Goal: Information Seeking & Learning: Learn about a topic

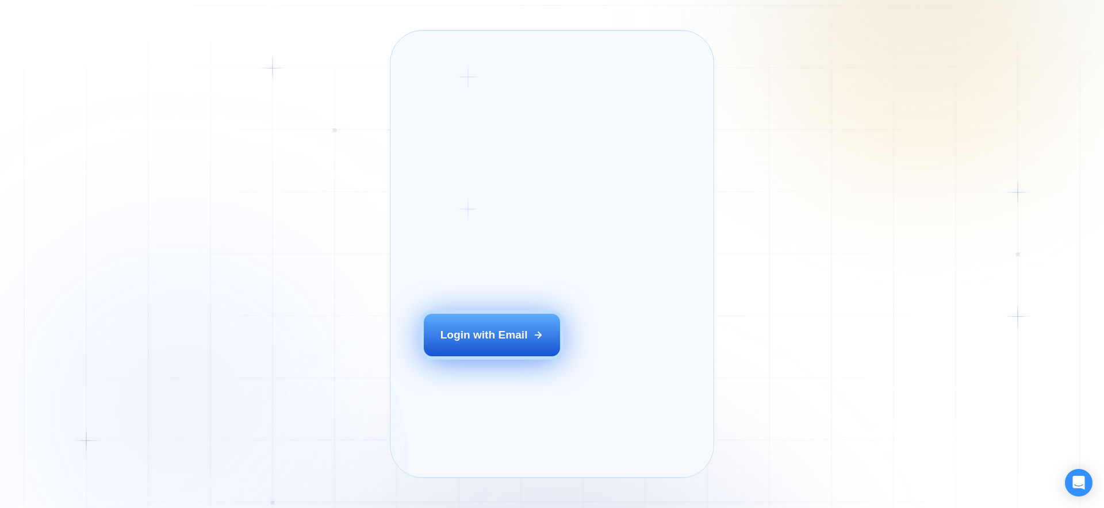
click at [530, 344] on button "Login with Email" at bounding box center [492, 335] width 137 height 43
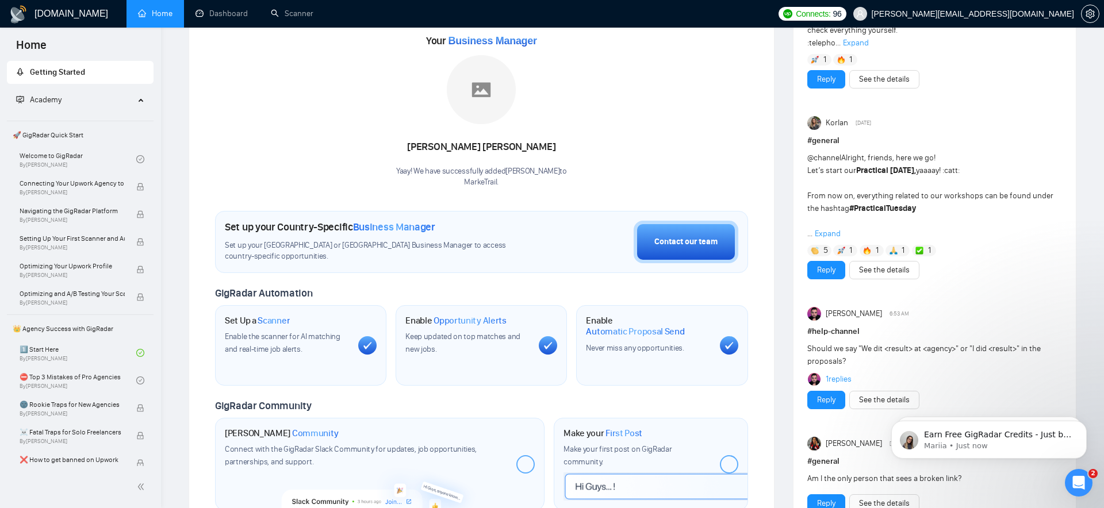
scroll to position [163, 0]
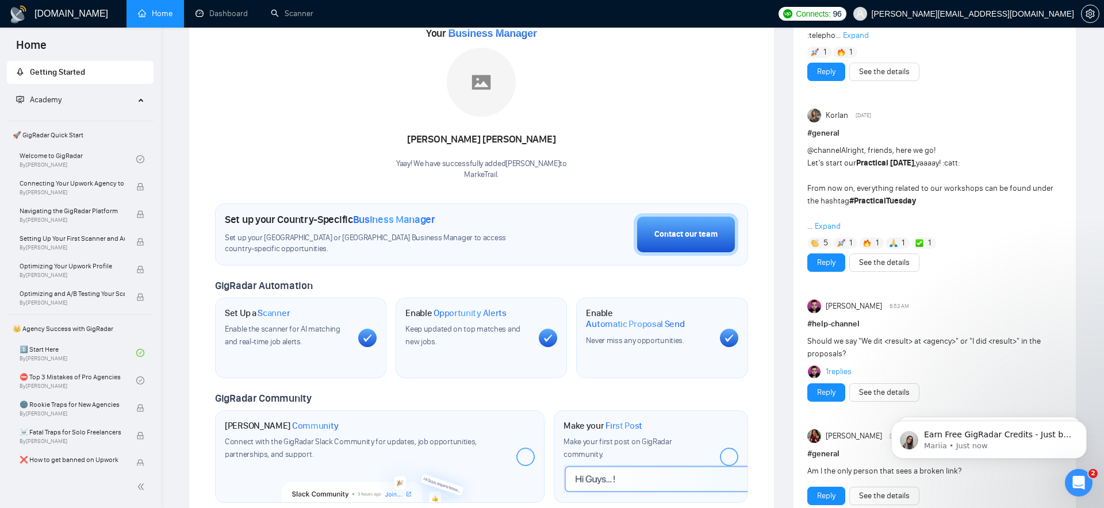
click at [373, 338] on div at bounding box center [367, 338] width 18 height 18
click at [482, 327] on span "Keep updated on top matches and new jobs." at bounding box center [462, 335] width 115 height 22
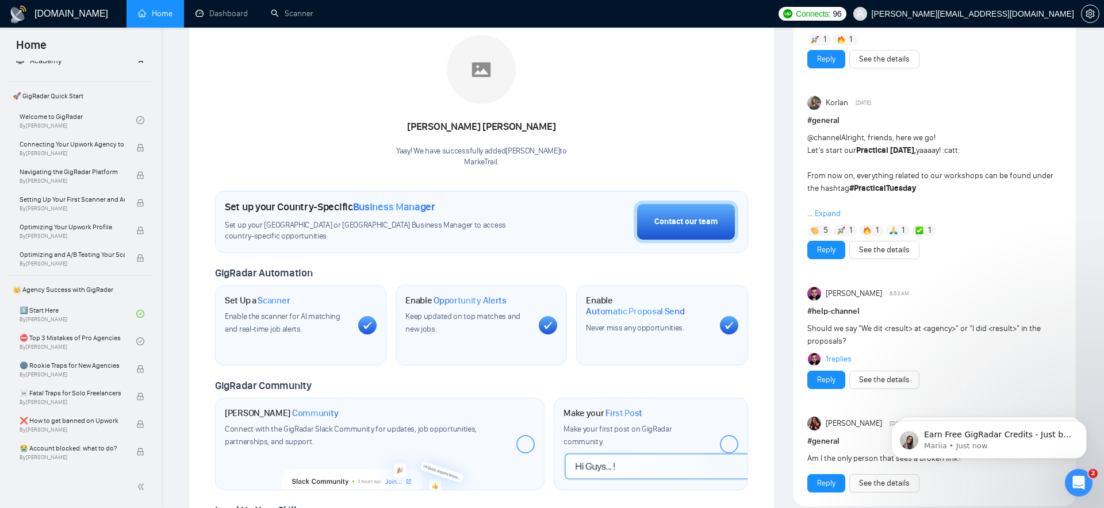
scroll to position [0, 0]
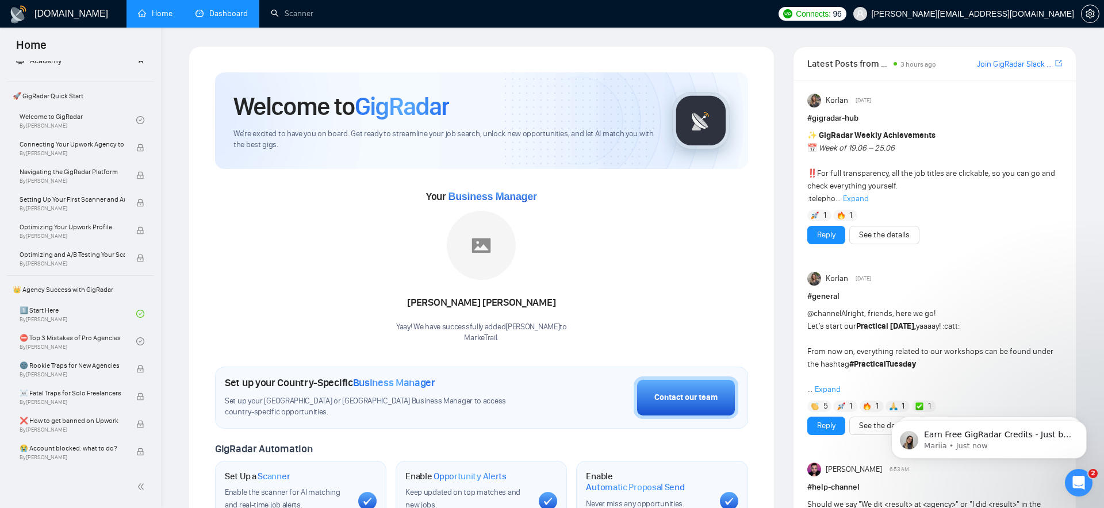
click at [239, 13] on link "Dashboard" at bounding box center [221, 14] width 52 height 10
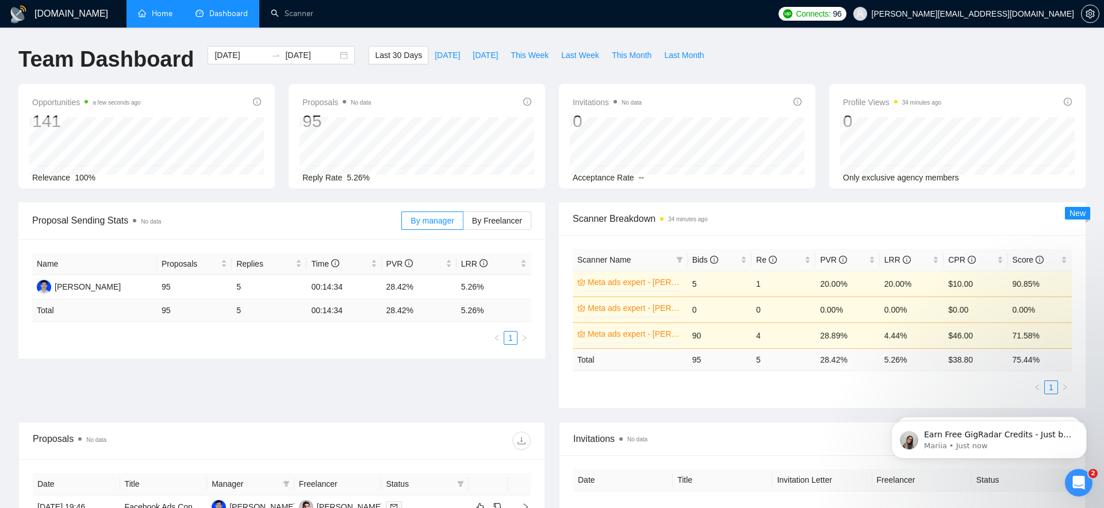
click at [166, 12] on link "Home" at bounding box center [155, 14] width 34 height 10
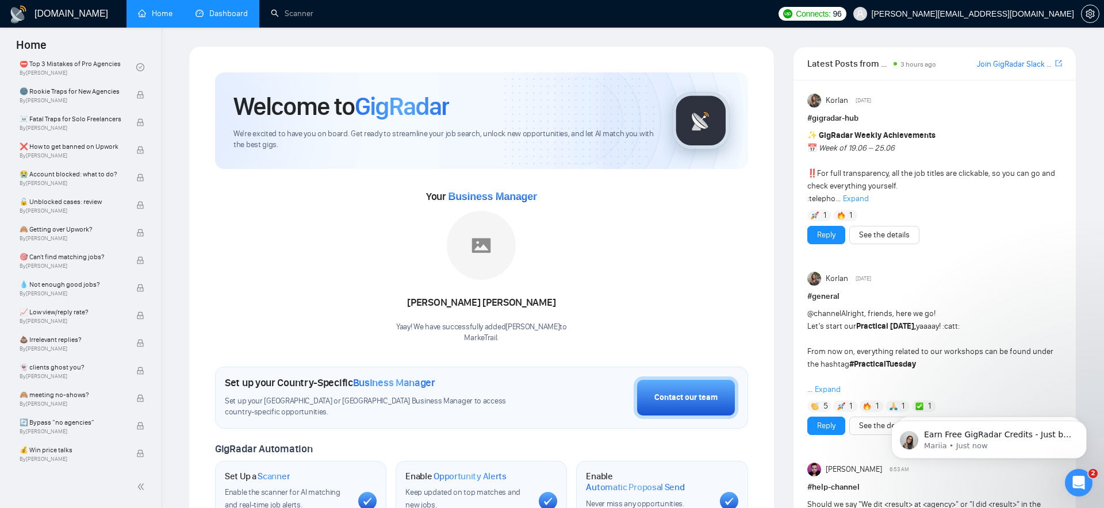
click at [233, 15] on link "Dashboard" at bounding box center [221, 14] width 52 height 10
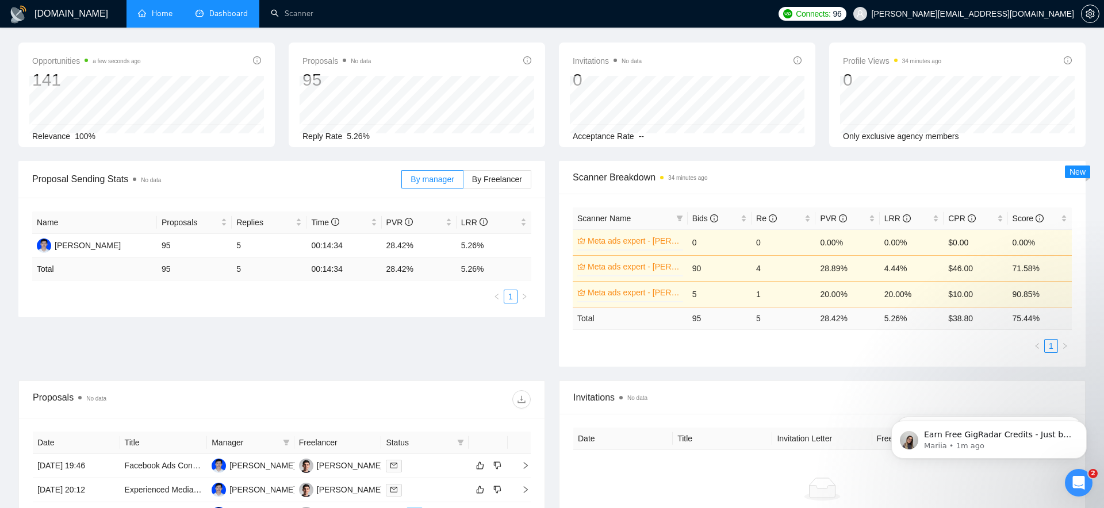
scroll to position [43, 0]
click at [764, 218] on span "Re" at bounding box center [766, 216] width 21 height 9
click at [759, 270] on td "1" at bounding box center [783, 267] width 64 height 26
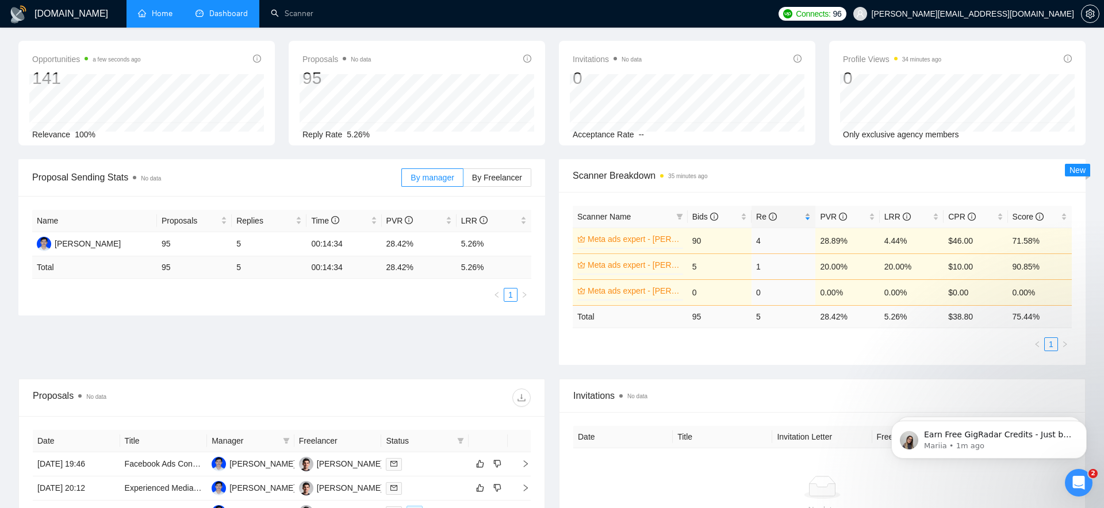
click at [809, 219] on div "Re" at bounding box center [783, 216] width 55 height 13
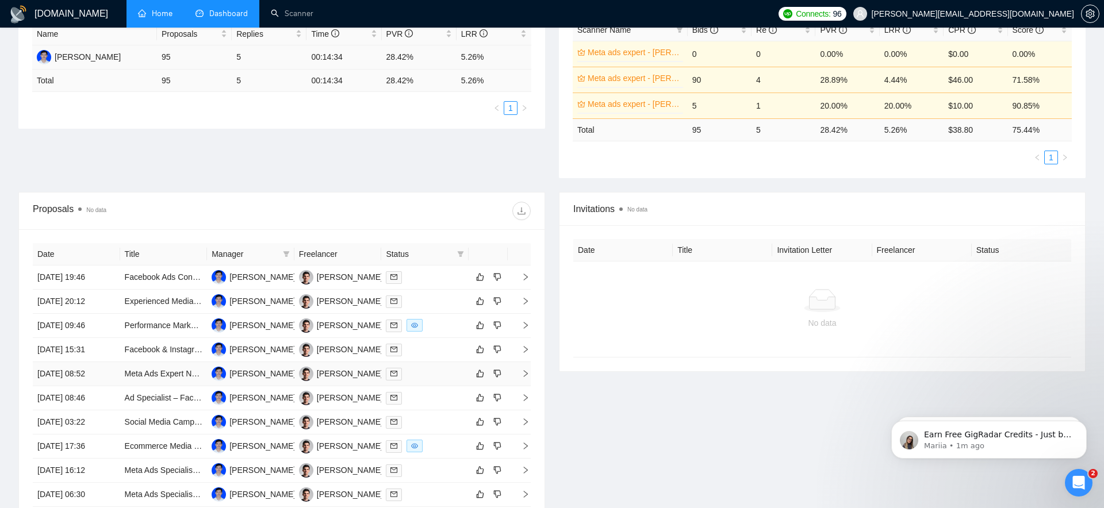
scroll to position [0, 0]
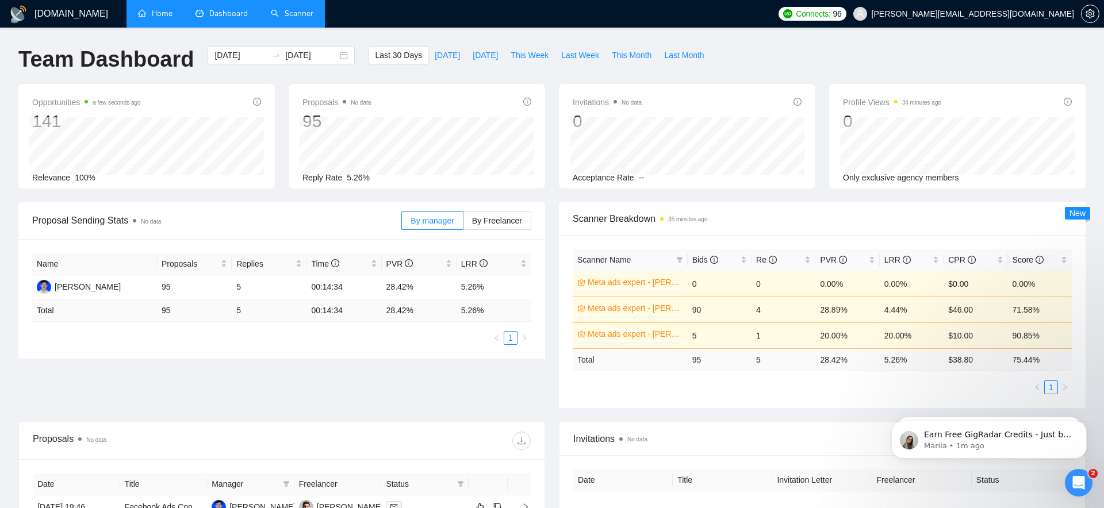
click at [305, 14] on link "Scanner" at bounding box center [292, 14] width 43 height 10
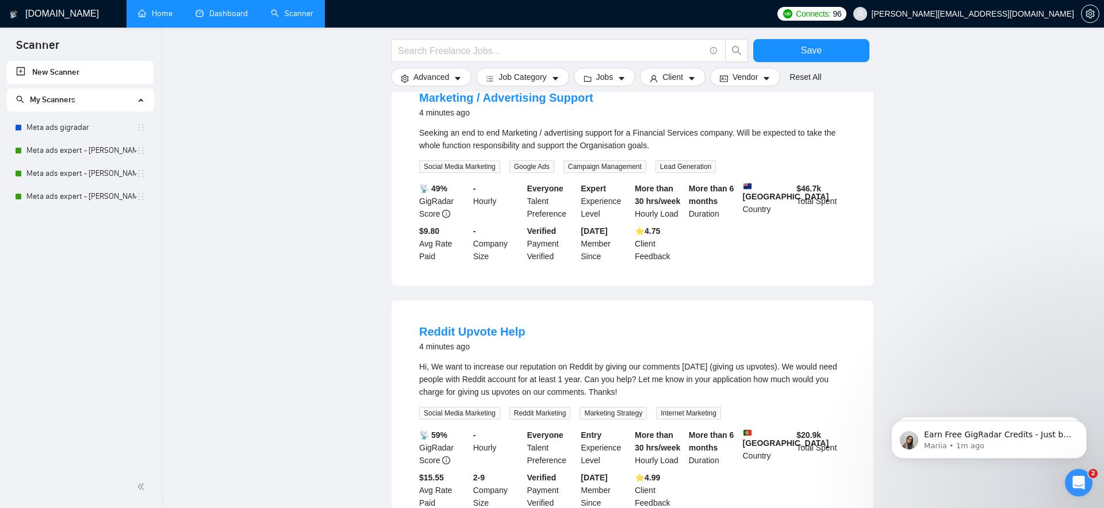
scroll to position [638, 0]
click at [59, 153] on link "Meta ads expert - [PERSON_NAME]" at bounding box center [81, 150] width 110 height 23
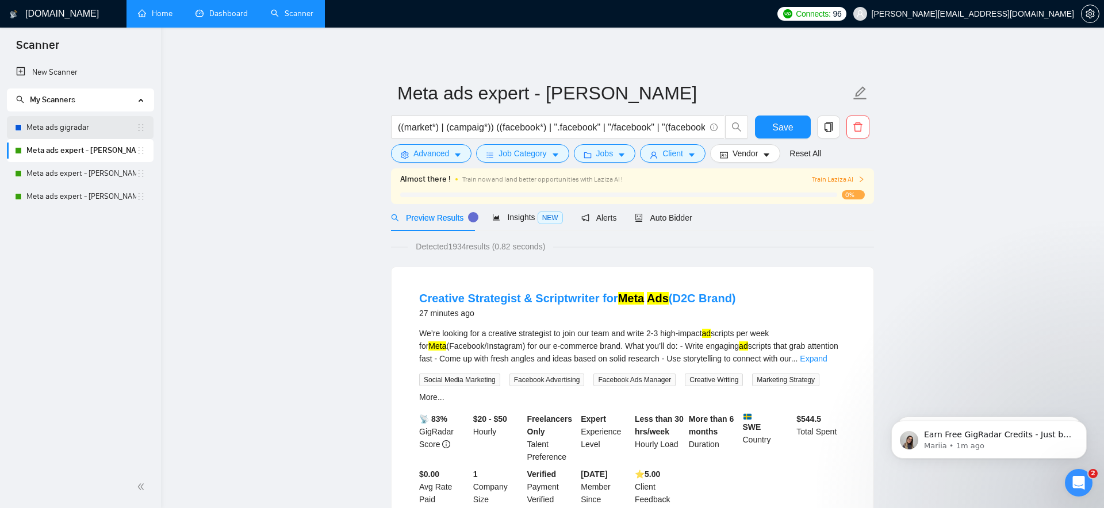
click at [80, 129] on link "Meta ads gigradar" at bounding box center [81, 127] width 110 height 23
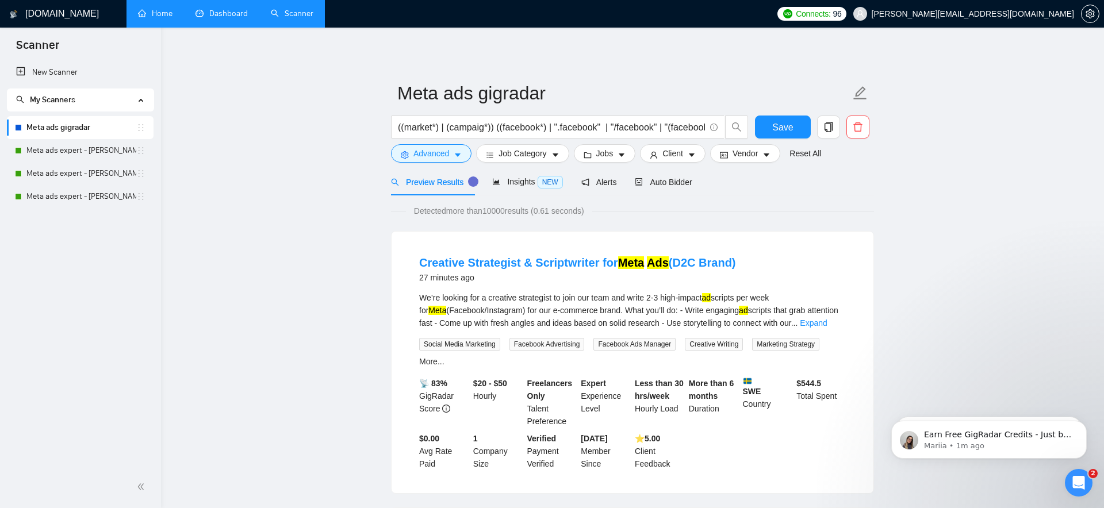
click at [152, 18] on link "Home" at bounding box center [155, 14] width 34 height 10
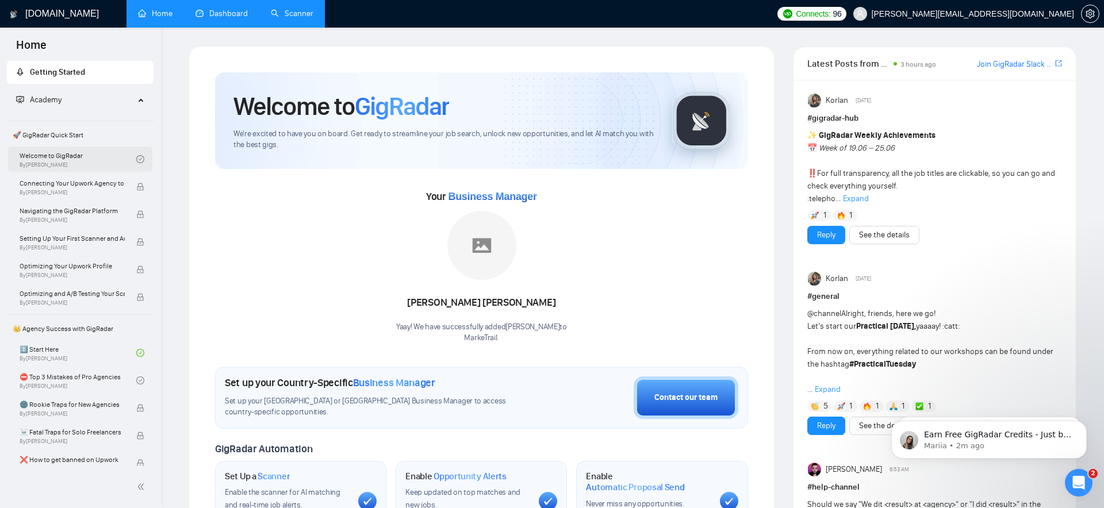
click at [30, 166] on link "Welcome to GigRadar By [PERSON_NAME]" at bounding box center [78, 159] width 117 height 25
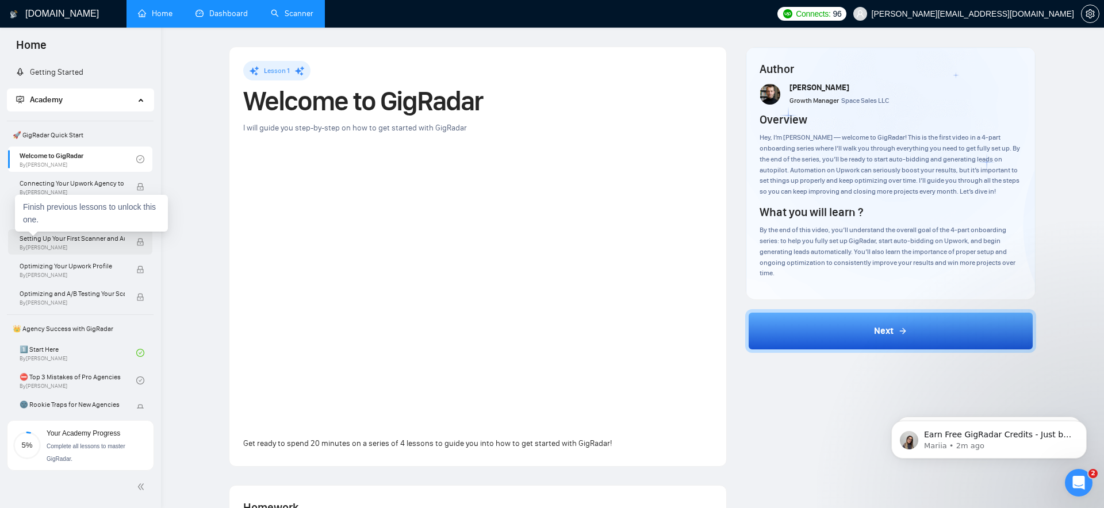
click at [83, 240] on span "Setting Up Your First Scanner and Auto-Bidder" at bounding box center [72, 238] width 105 height 11
click at [85, 240] on span "Setting Up Your First Scanner and Auto-Bidder" at bounding box center [72, 238] width 105 height 11
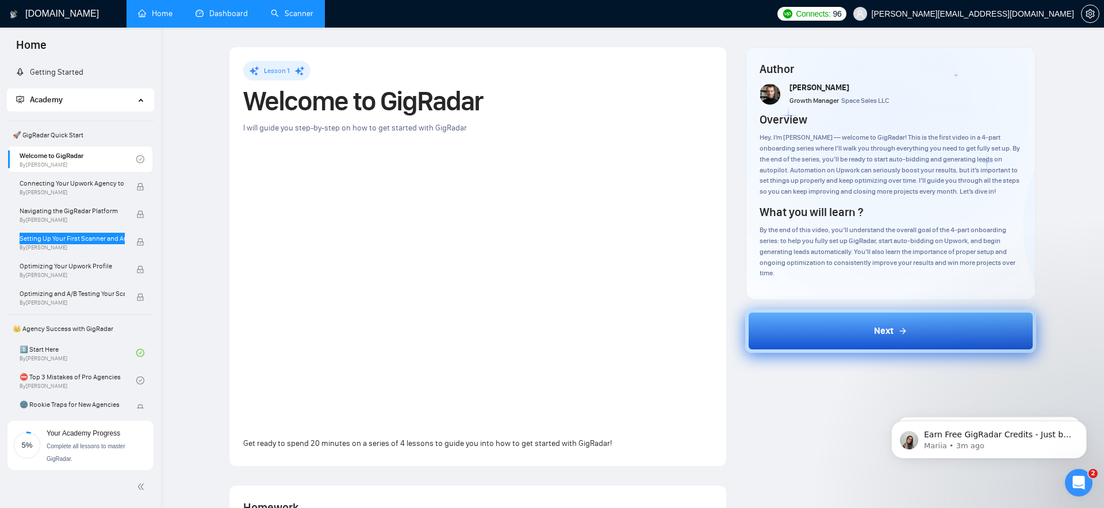
click at [768, 326] on button "Next" at bounding box center [890, 331] width 291 height 44
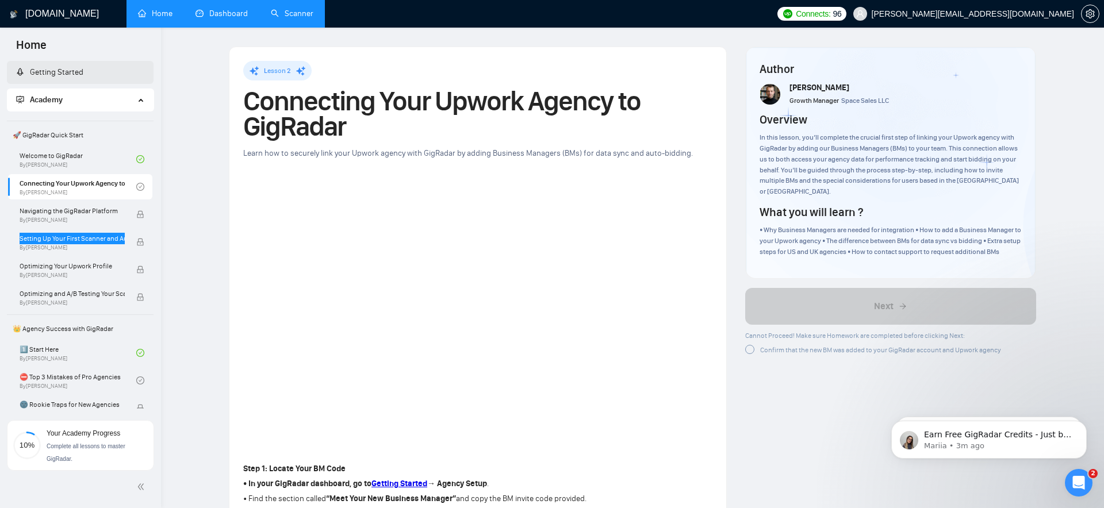
click at [55, 72] on link "Getting Started" at bounding box center [49, 72] width 67 height 10
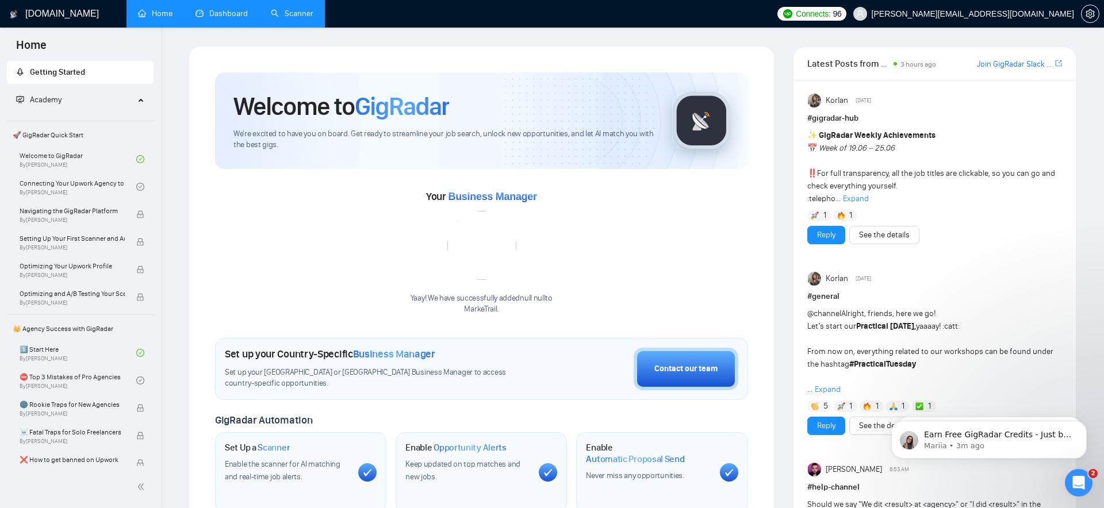
click at [63, 101] on span "Academy" at bounding box center [75, 100] width 118 height 23
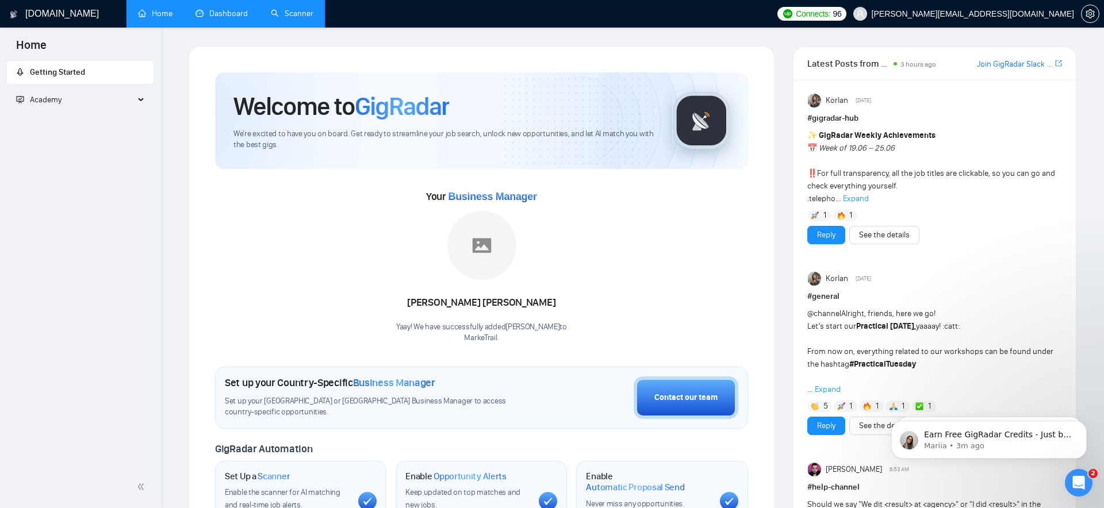
click at [114, 100] on span "Academy" at bounding box center [75, 100] width 118 height 23
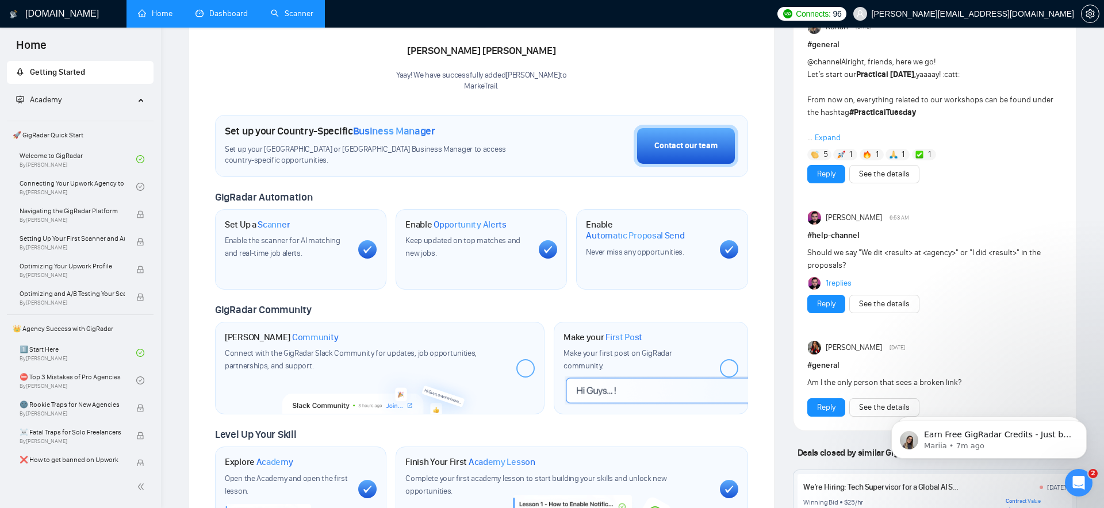
scroll to position [253, 0]
click at [624, 375] on div "Make your First Post Make your first post on GigRadar community." at bounding box center [636, 368] width 147 height 74
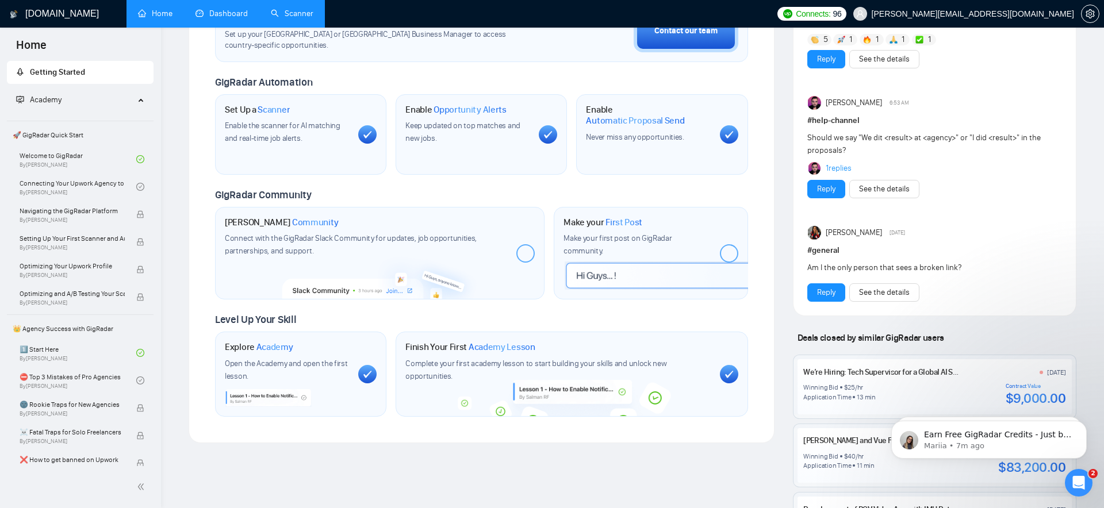
scroll to position [422, 0]
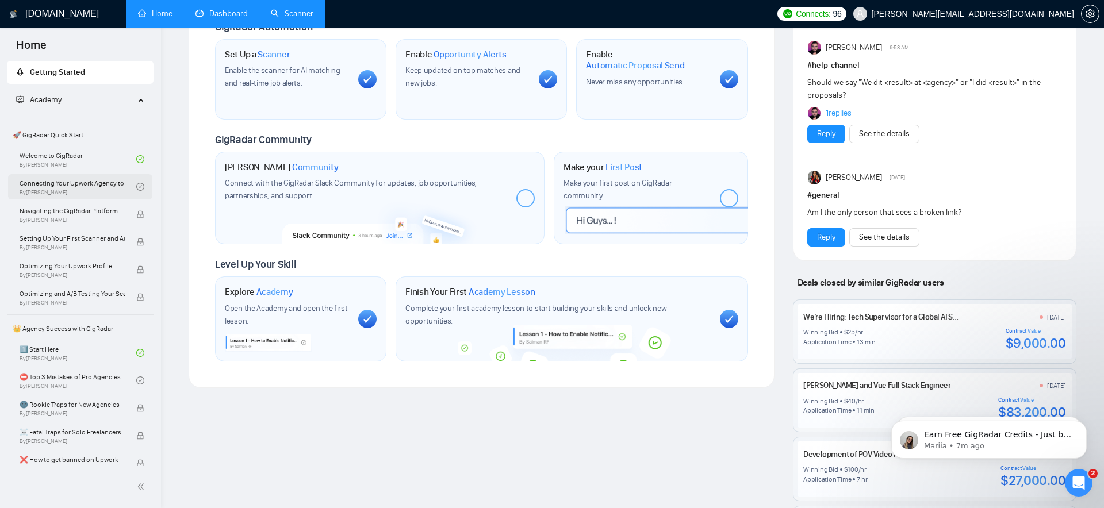
click at [79, 183] on link "Connecting Your Upwork Agency to GigRadar By [PERSON_NAME]" at bounding box center [78, 186] width 117 height 25
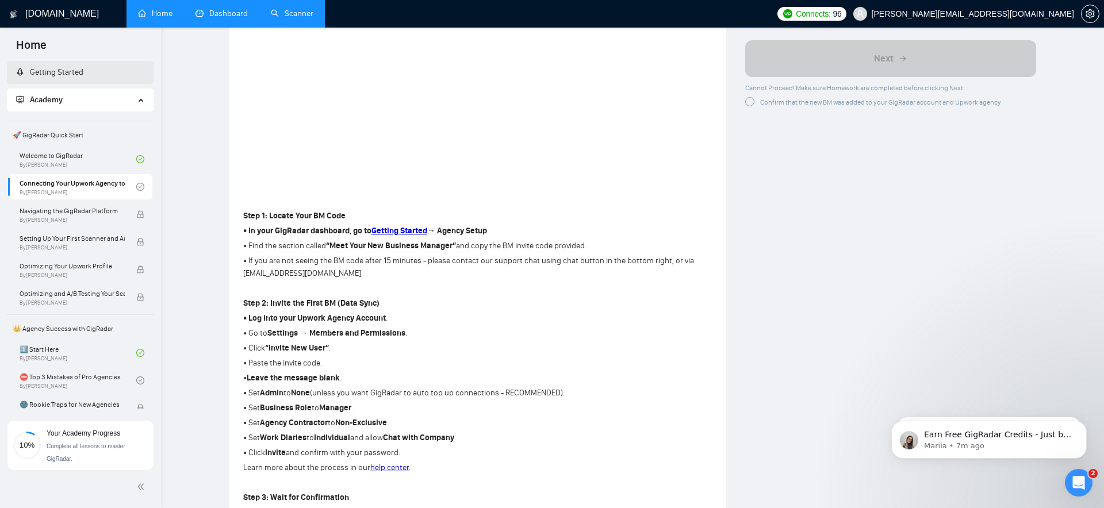
scroll to position [254, 0]
click at [139, 187] on icon "check-circle" at bounding box center [140, 187] width 3 height 3
click at [118, 212] on span "Navigating the GigRadar Platform" at bounding box center [72, 210] width 105 height 11
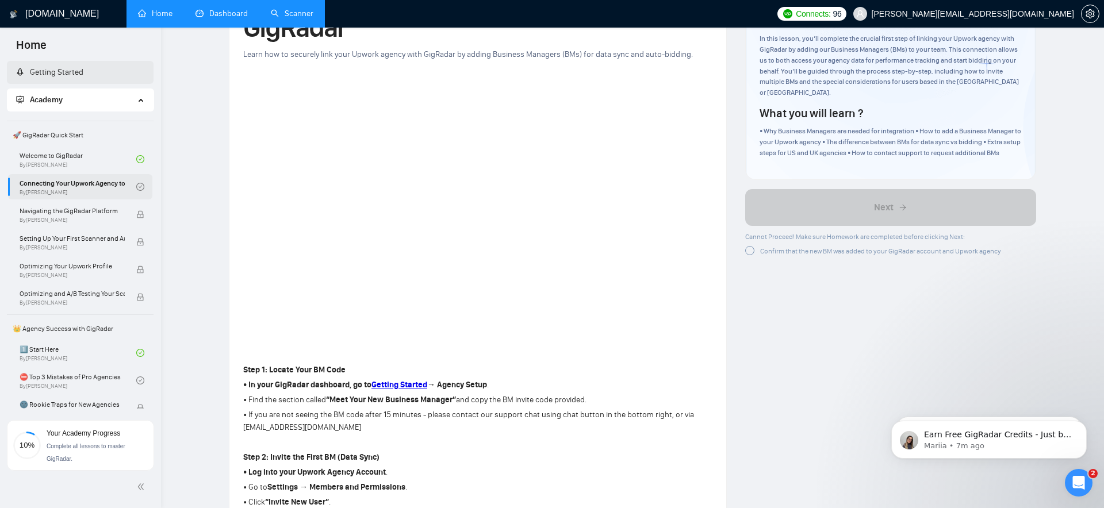
scroll to position [94, 0]
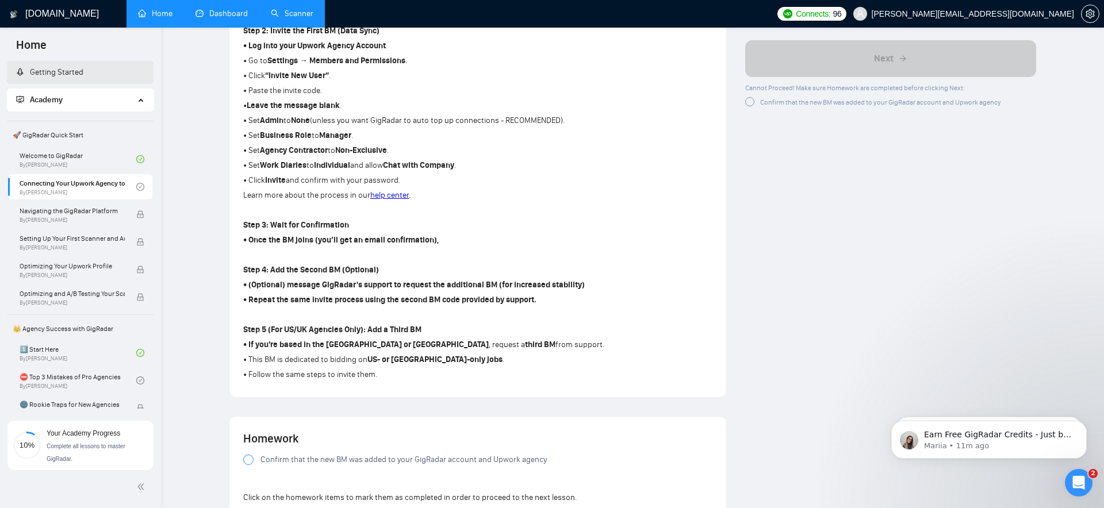
scroll to position [409, 0]
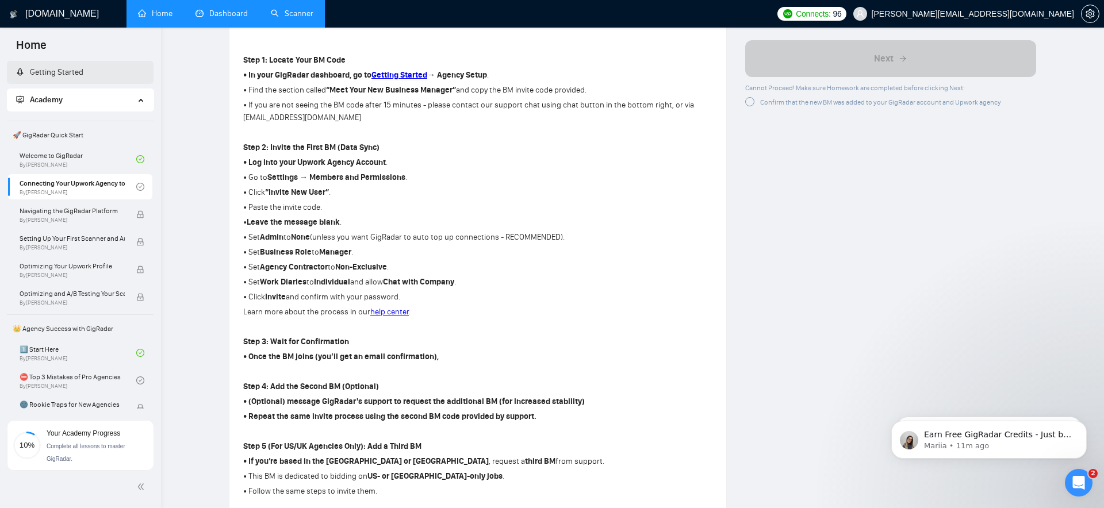
click at [751, 102] on div at bounding box center [749, 102] width 9 height 9
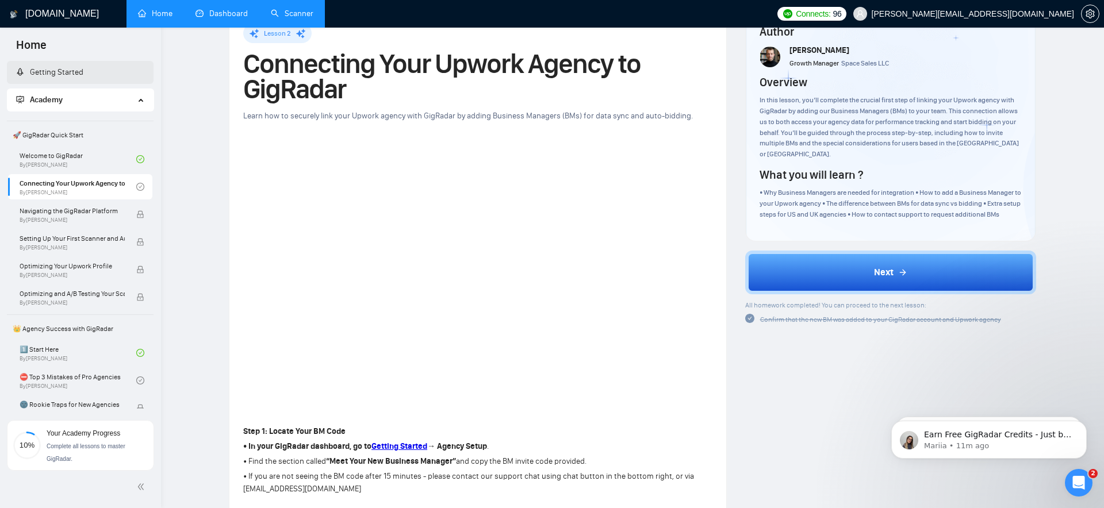
scroll to position [36, 0]
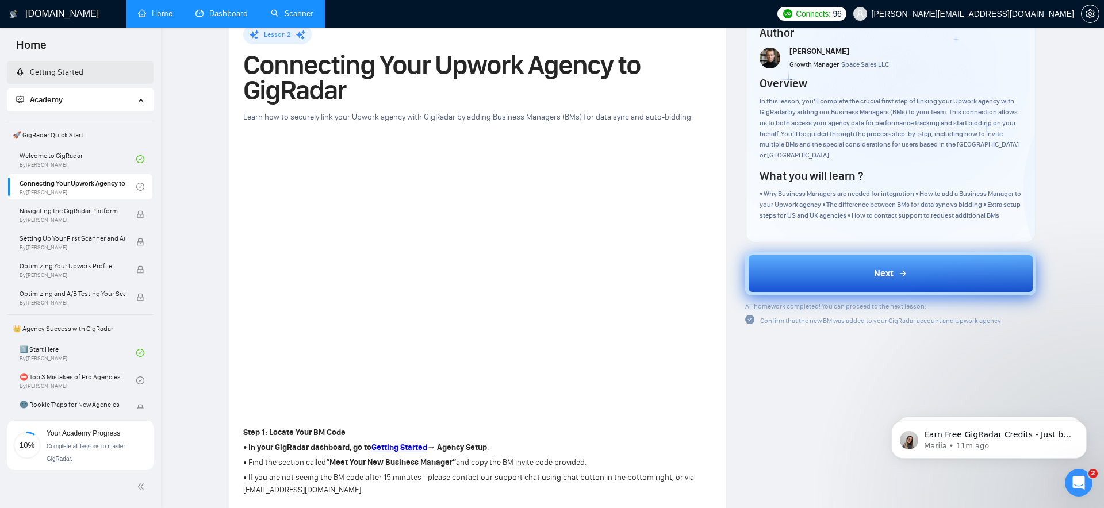
click at [818, 281] on button "Next" at bounding box center [890, 274] width 291 height 44
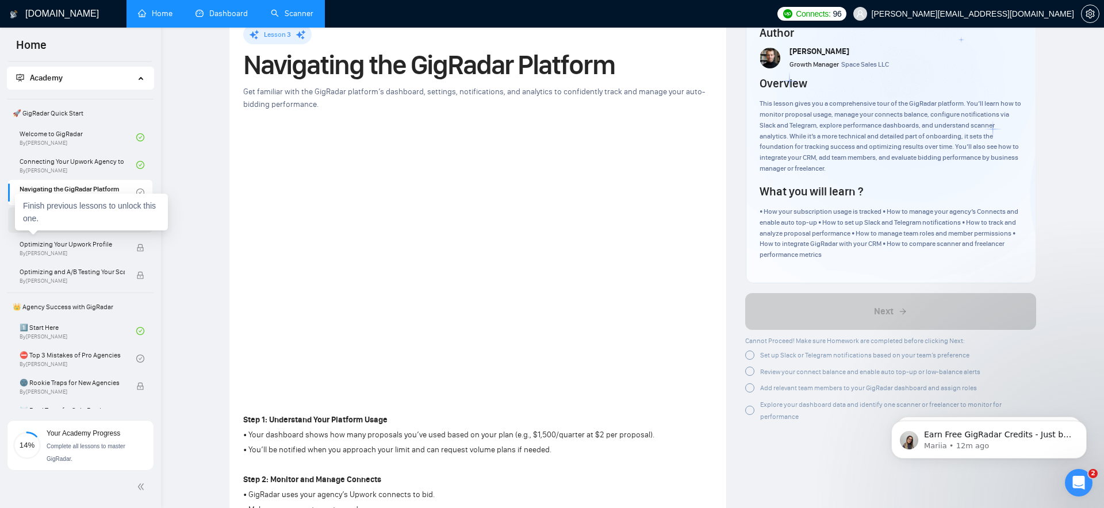
scroll to position [20, 0]
